Goal: Task Accomplishment & Management: Manage account settings

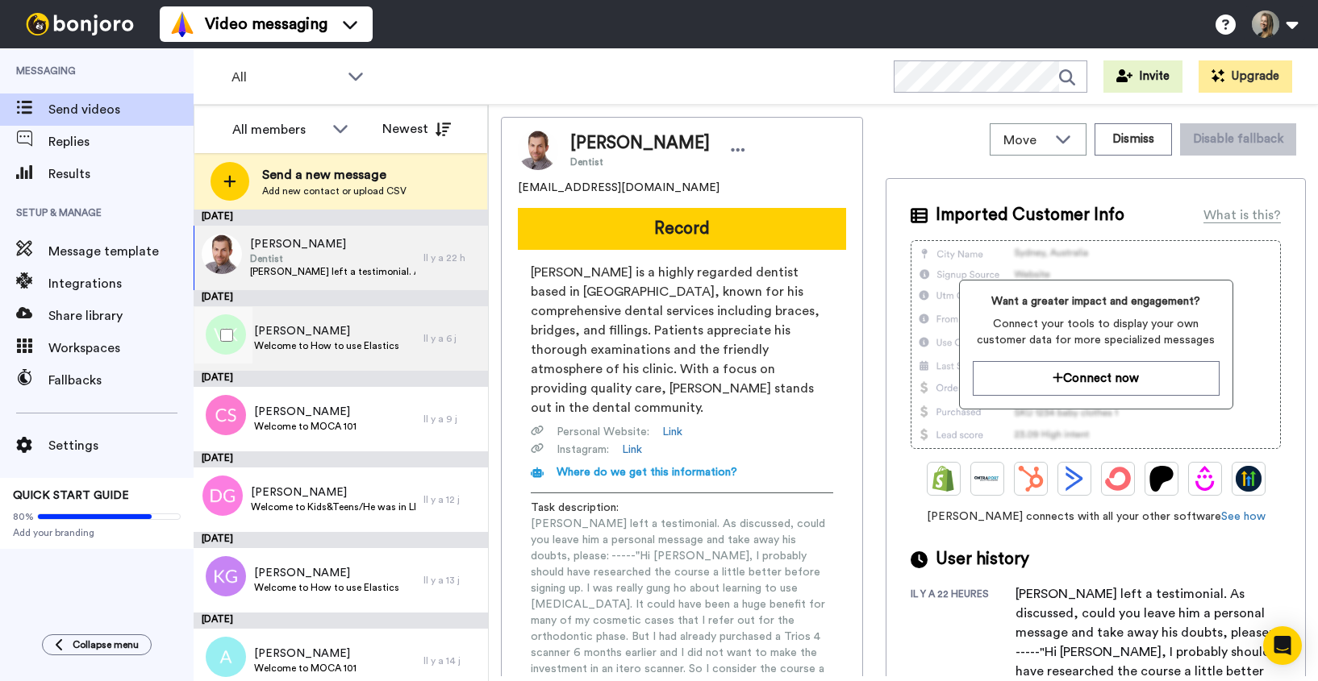
click at [315, 352] on div "[PERSON_NAME] Welcome to How to use Elastics" at bounding box center [326, 338] width 145 height 31
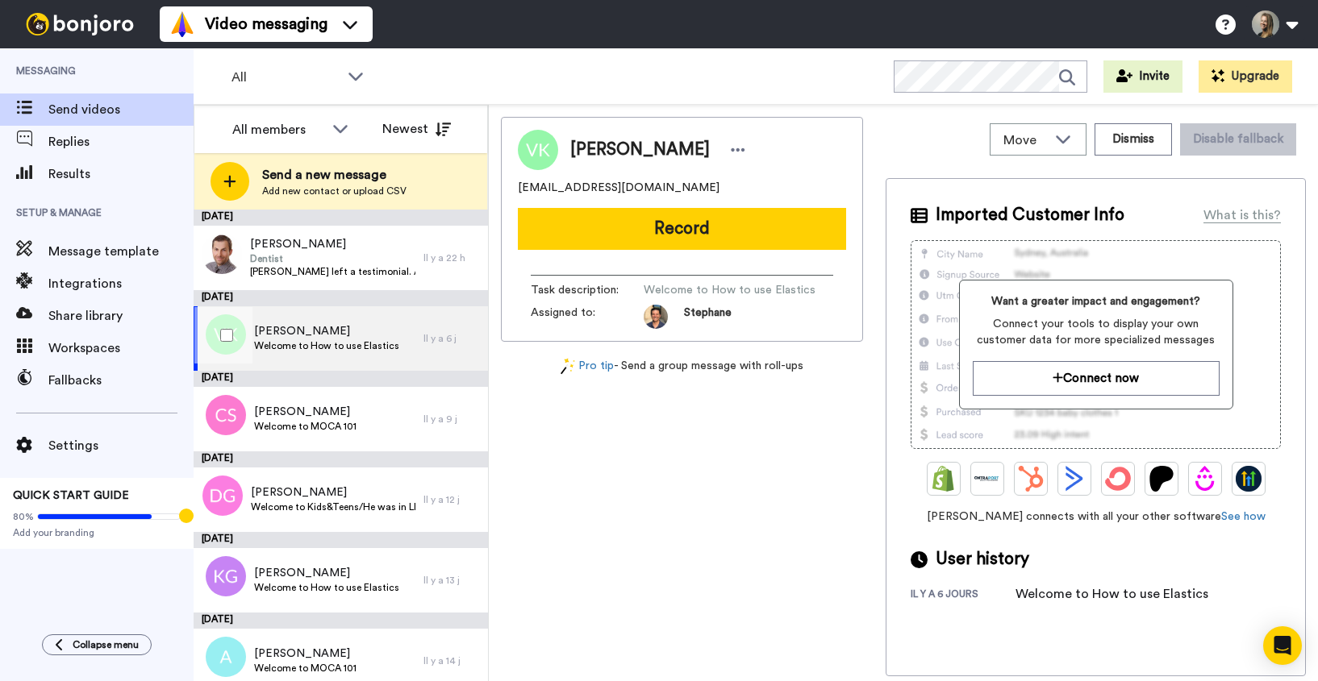
click at [285, 350] on span "Welcome to How to use Elastics" at bounding box center [326, 346] width 145 height 13
click at [731, 147] on icon at bounding box center [738, 150] width 15 height 16
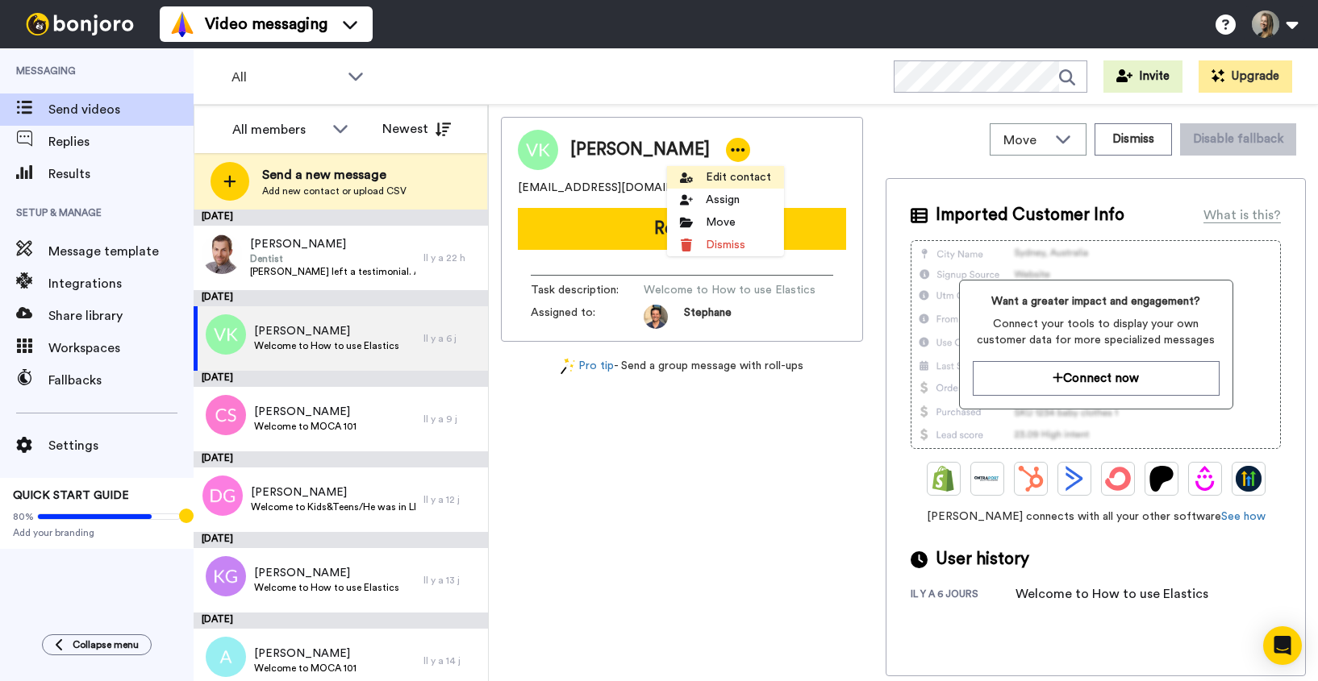
click at [745, 179] on li "Edit contact" at bounding box center [725, 177] width 117 height 23
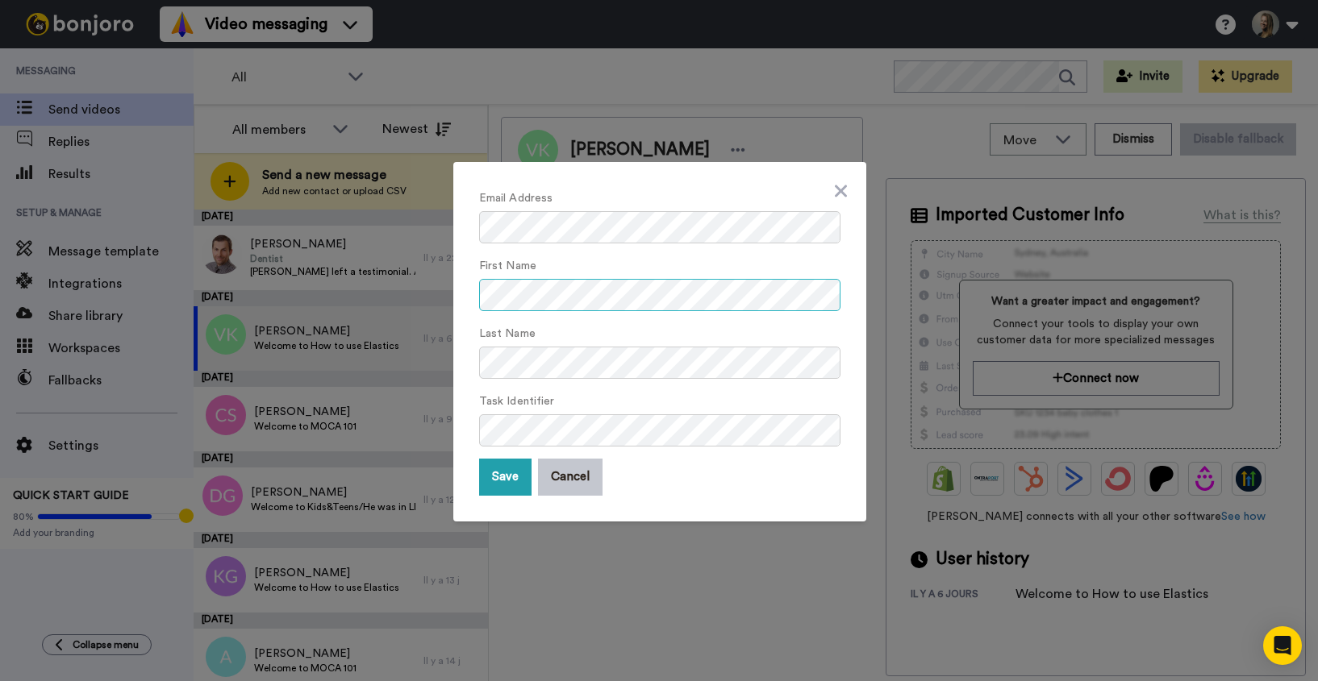
click at [468, 296] on div "Email Address First Name Last Name Task Identifier Save Cancel" at bounding box center [659, 342] width 413 height 360
click at [515, 482] on button "Save" at bounding box center [505, 477] width 52 height 37
